Goal: Information Seeking & Learning: Learn about a topic

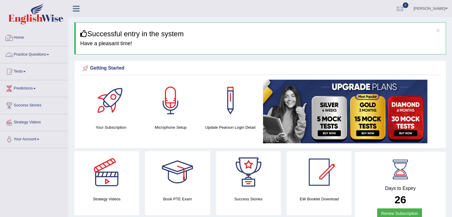
click at [43, 55] on link "Practice Questions" at bounding box center [34, 53] width 68 height 15
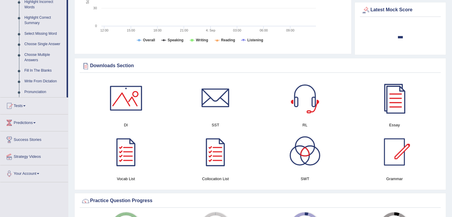
scroll to position [275, 0]
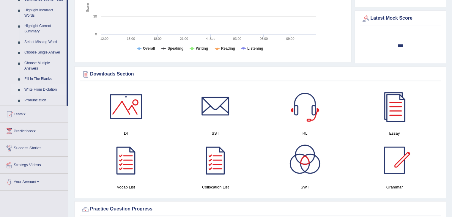
click at [30, 88] on link "Write From Dictation" at bounding box center [44, 89] width 45 height 11
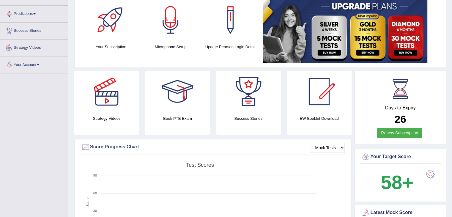
scroll to position [142, 0]
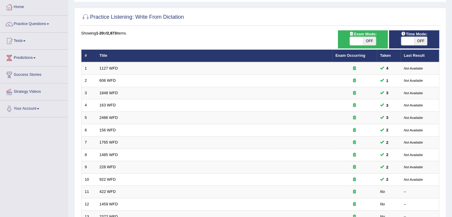
scroll to position [29, 0]
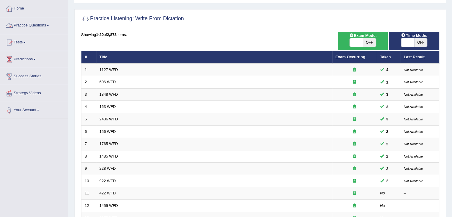
click at [38, 24] on link "Practice Questions" at bounding box center [34, 24] width 68 height 15
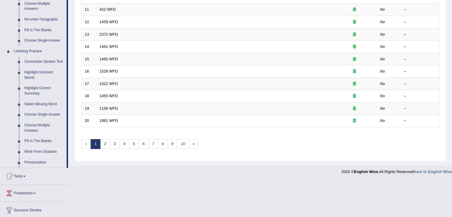
scroll to position [238, 0]
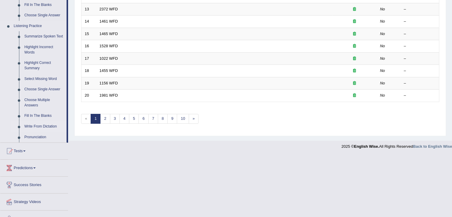
click at [46, 127] on link "Write From Dictation" at bounding box center [44, 126] width 45 height 11
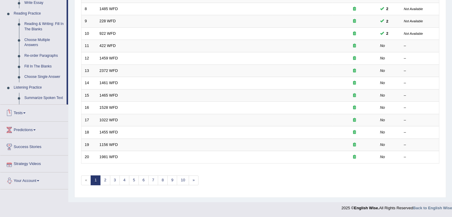
scroll to position [175, 0]
